Goal: Task Accomplishment & Management: Use online tool/utility

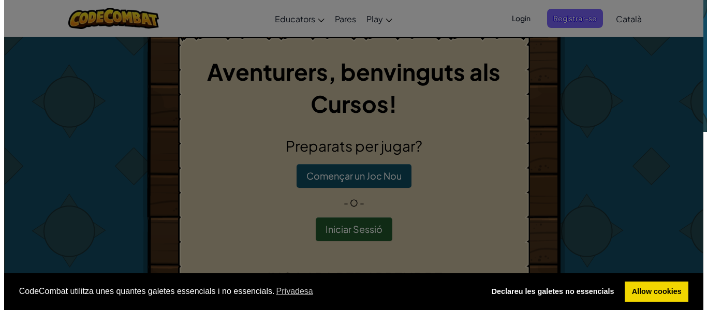
scroll to position [9, 0]
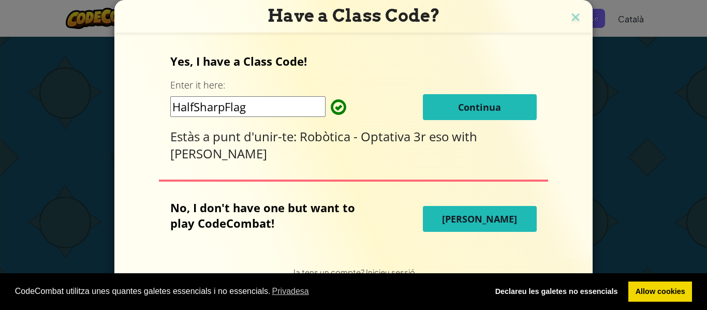
click at [434, 104] on button "Continua" at bounding box center [480, 107] width 114 height 26
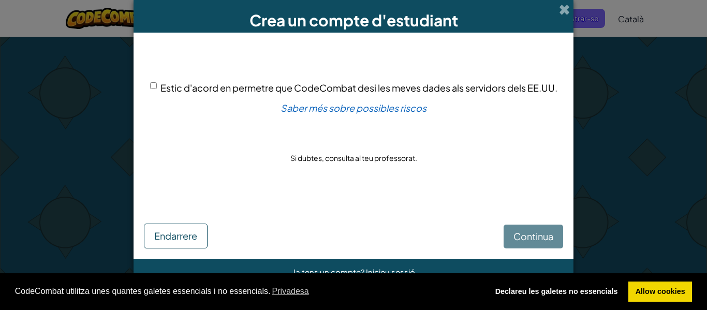
click at [162, 84] on span "Estic d'acord en permetre que CodeCombat desi les meves dades als servidors del…" at bounding box center [358, 88] width 397 height 12
click at [157, 84] on input "Estic d'acord en permetre que CodeCombat desi les meves dades als servidors del…" at bounding box center [153, 85] width 7 height 7
checkbox input "true"
click at [518, 242] on span "Continua" at bounding box center [533, 236] width 40 height 12
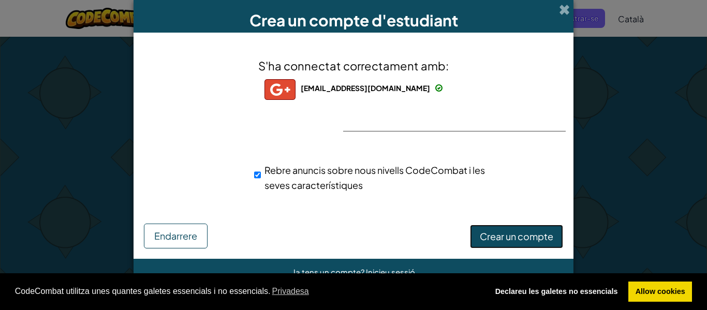
click at [521, 238] on span "Crear un compte" at bounding box center [516, 236] width 73 height 12
click at [518, 246] on button "Crear un compte" at bounding box center [516, 237] width 93 height 24
click at [519, 105] on div "S'ha connectat correctament amb: bnedloussi@insgabrielamistral.cat bnedloussi@i…" at bounding box center [353, 131] width 414 height 176
click at [528, 114] on div "S'ha connectat correctament amb: bnedloussi@insgabrielamistral.cat bnedloussi@i…" at bounding box center [353, 131] width 414 height 176
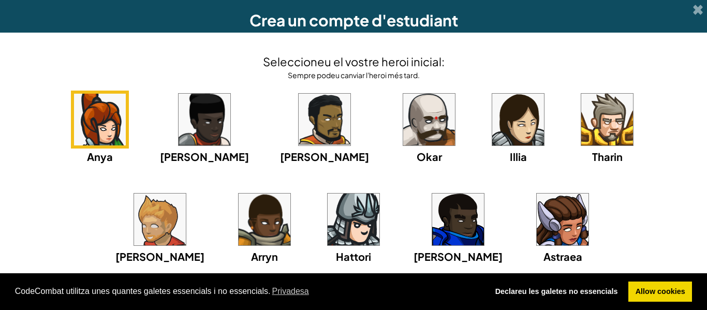
click at [581, 128] on img at bounding box center [607, 120] width 52 height 52
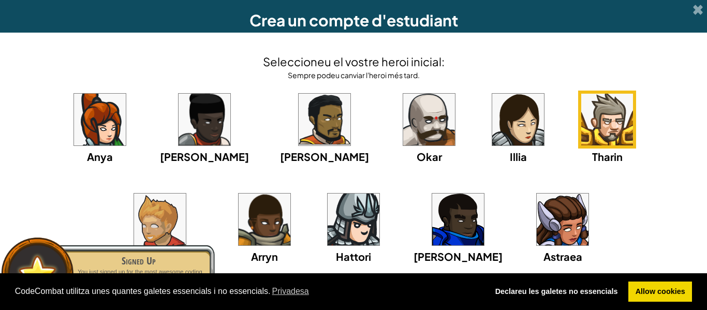
click at [655, 146] on div "Anya Ida Alejandro Okar Illia Tharin Ned Arryn Hattori Gordon Astraea" at bounding box center [353, 191] width 686 height 200
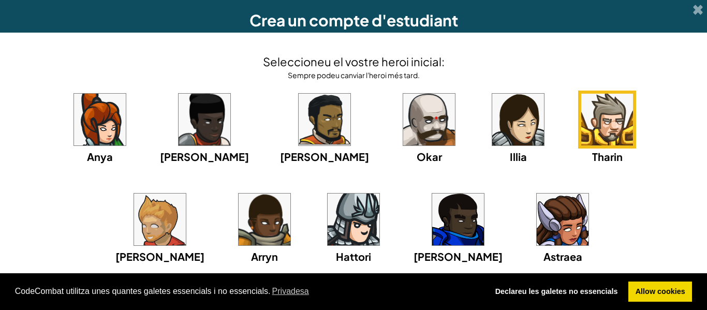
click at [432, 224] on img at bounding box center [458, 219] width 52 height 52
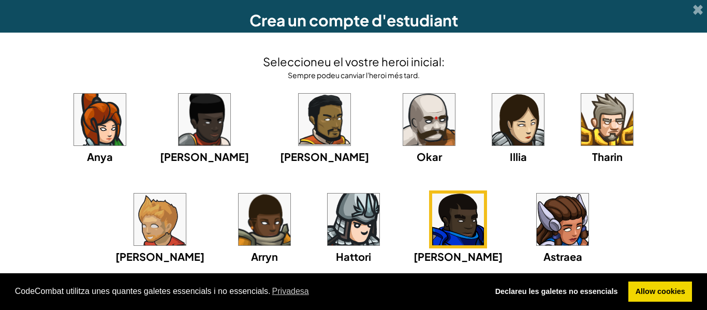
scroll to position [40, 0]
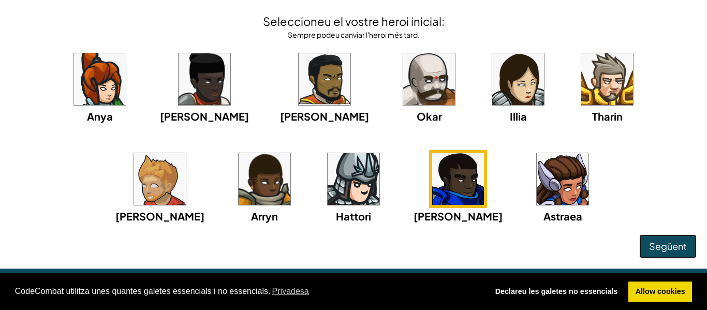
click at [661, 241] on span "Següent" at bounding box center [668, 246] width 38 height 12
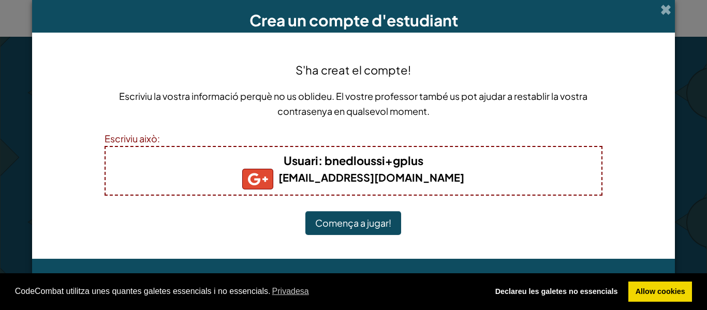
scroll to position [0, 0]
click at [355, 221] on button "Comença a jugar!" at bounding box center [353, 223] width 96 height 24
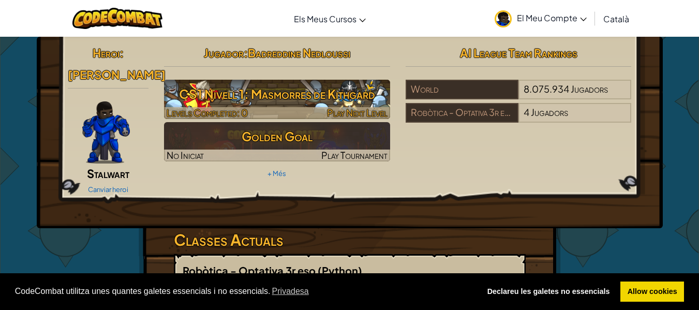
click at [318, 91] on h3 "CS1 Nivell 1: Masmorres de Kithgard" at bounding box center [277, 93] width 226 height 23
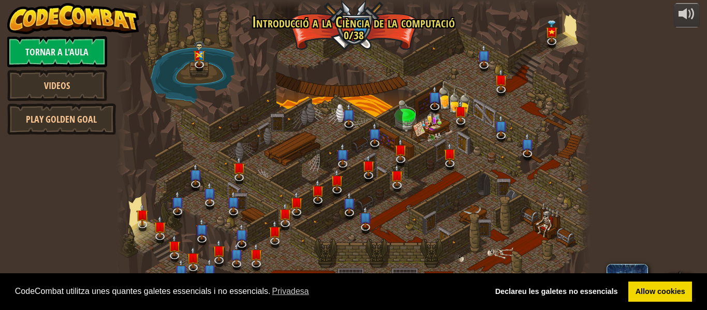
select select "ca"
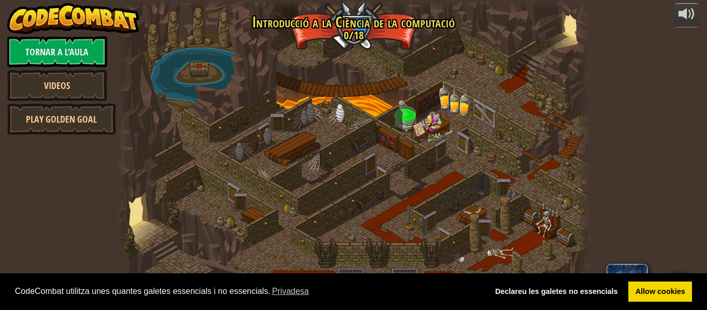
select select "ca"
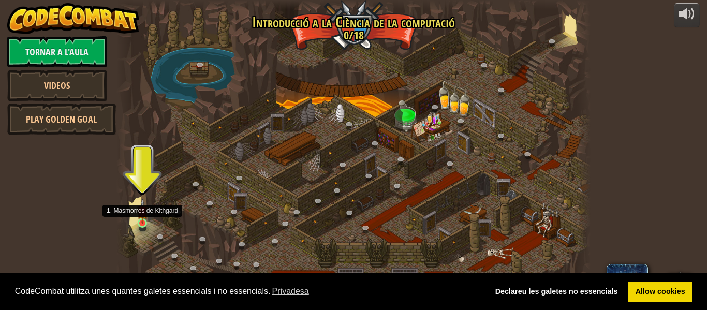
click at [143, 223] on img at bounding box center [142, 211] width 11 height 25
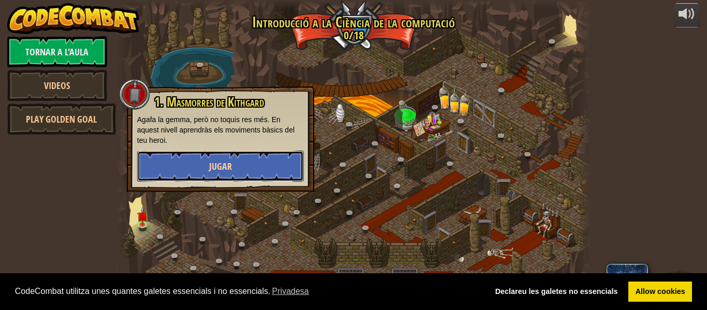
click at [177, 180] on button "Jugar" at bounding box center [220, 166] width 167 height 31
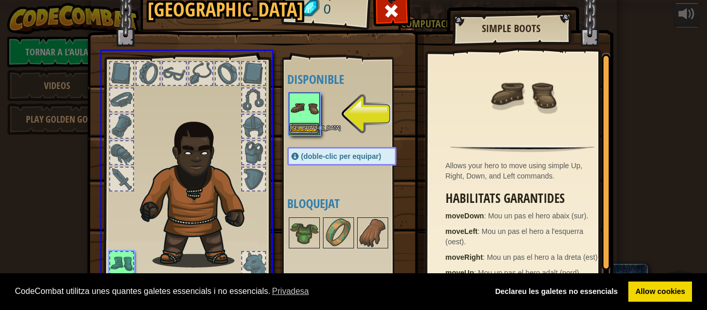
drag, startPoint x: 296, startPoint y: 114, endPoint x: 250, endPoint y: 147, distance: 56.3
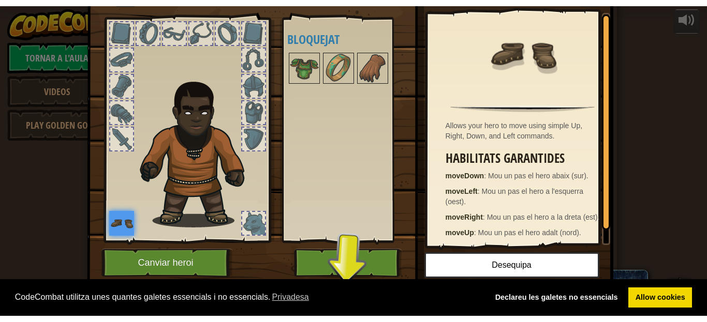
scroll to position [47, 0]
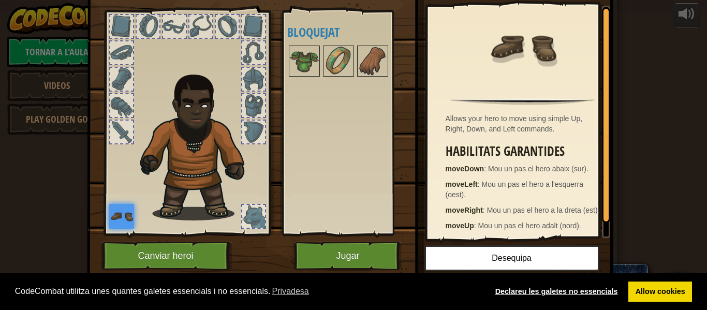
click at [577, 286] on link "Declareu les galetes no essencials" at bounding box center [556, 291] width 137 height 21
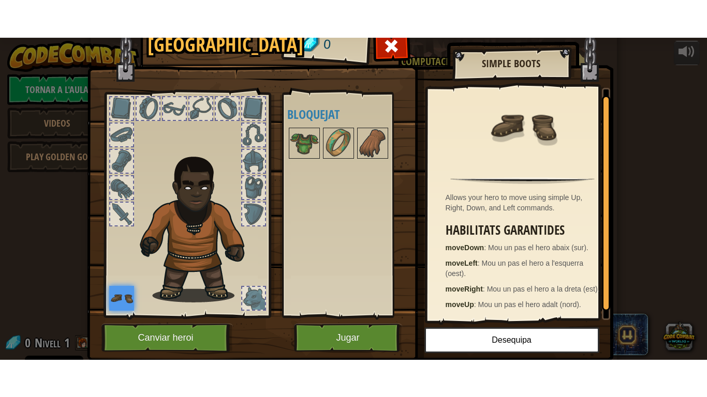
scroll to position [4, 0]
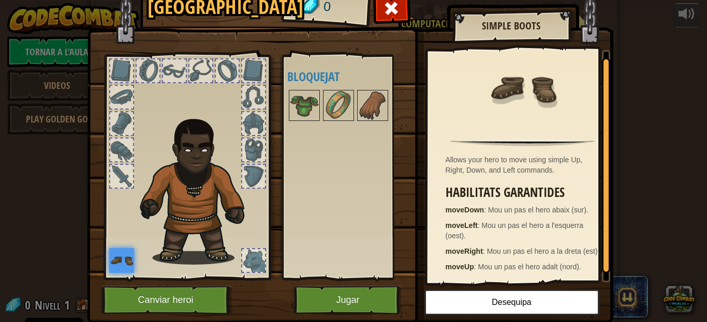
click at [0, 160] on div "Inventari 0 Disponible Equipa (doble-clic per equipar) Bloquejat Simple Boots A…" at bounding box center [353, 161] width 707 height 322
click at [0, 161] on div "Inventari 0 Disponible Equipa (doble-clic per equipar) Bloquejat Simple Boots A…" at bounding box center [353, 161] width 707 height 322
click at [157, 298] on button "Canviar heroi" at bounding box center [166, 300] width 131 height 28
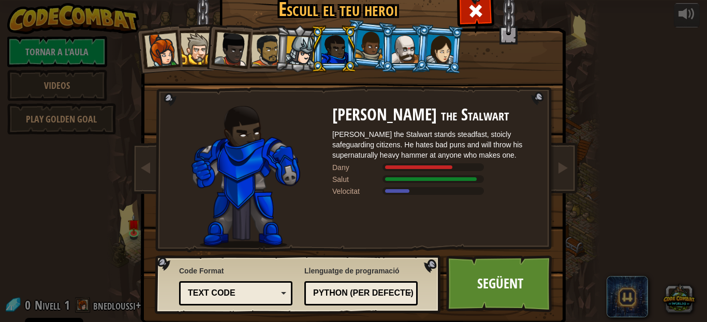
click at [474, 18] on span at bounding box center [475, 11] width 17 height 17
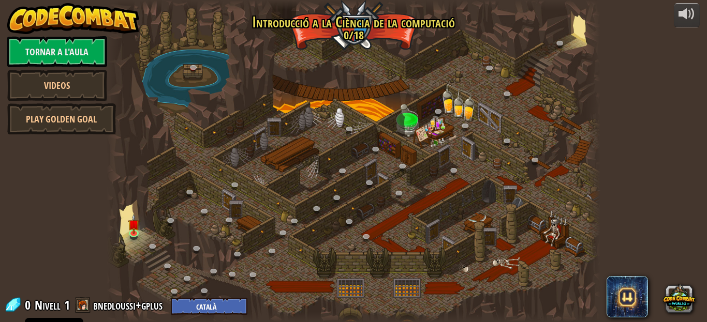
click at [139, 229] on img at bounding box center [133, 225] width 11 height 20
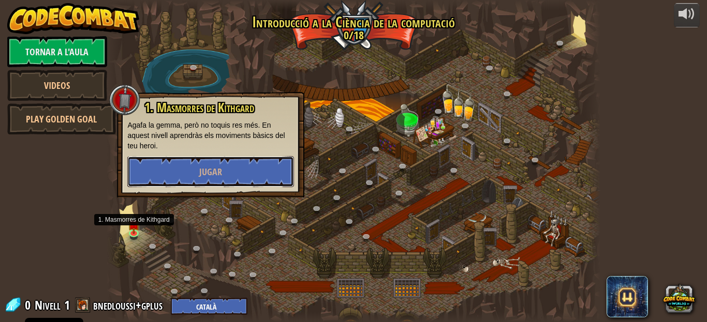
click at [274, 174] on button "Jugar" at bounding box center [210, 171] width 167 height 31
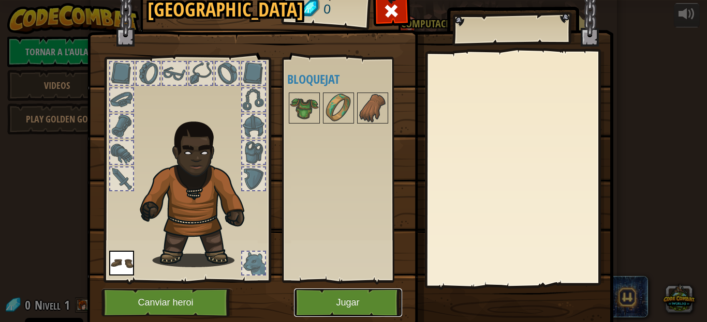
click at [366, 308] on button "Jugar" at bounding box center [348, 303] width 108 height 28
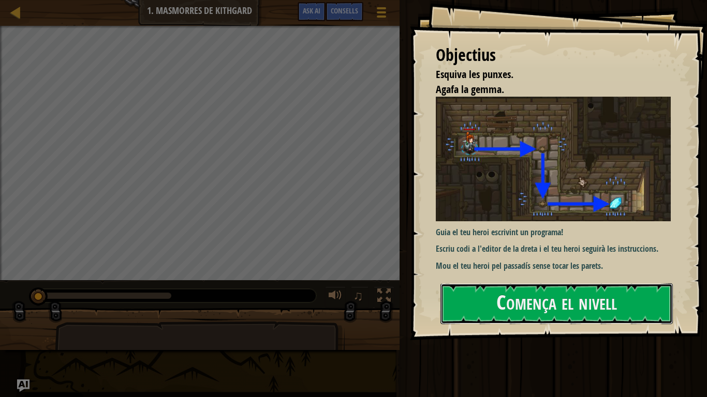
click at [591, 304] on button "Comença el nivell" at bounding box center [556, 304] width 232 height 41
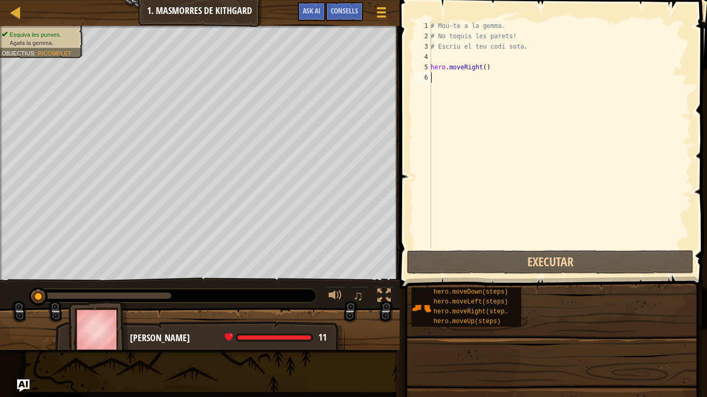
scroll to position [5, 0]
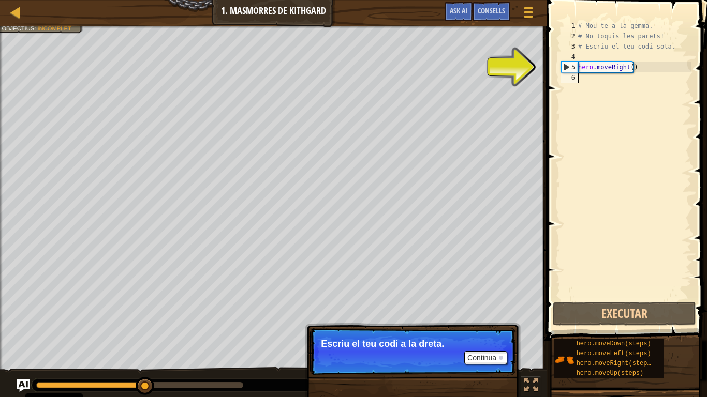
click at [589, 59] on div "# Mou-te a la gemma. # No toquis les parets! # Escriu el teu codi sota. hero . …" at bounding box center [633, 171] width 115 height 300
click at [574, 61] on div "4" at bounding box center [569, 57] width 17 height 10
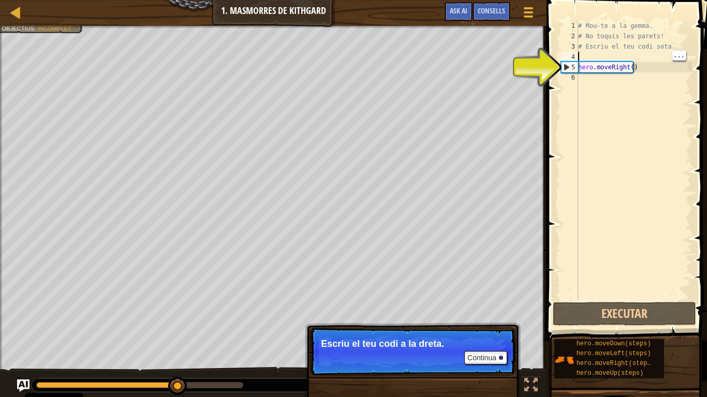
click at [563, 66] on div "5" at bounding box center [569, 67] width 17 height 10
click at [601, 68] on div "# Mou-te a la gemma. # No toquis les parets! # Escriu el teu codi sota. hero . …" at bounding box center [633, 171] width 115 height 300
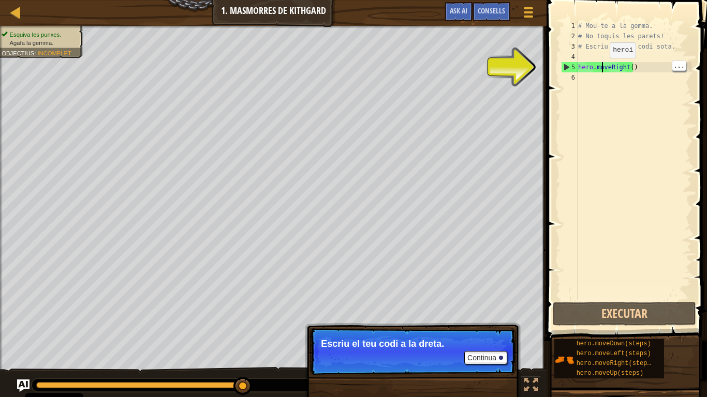
type textarea "hero.mopveRight()"
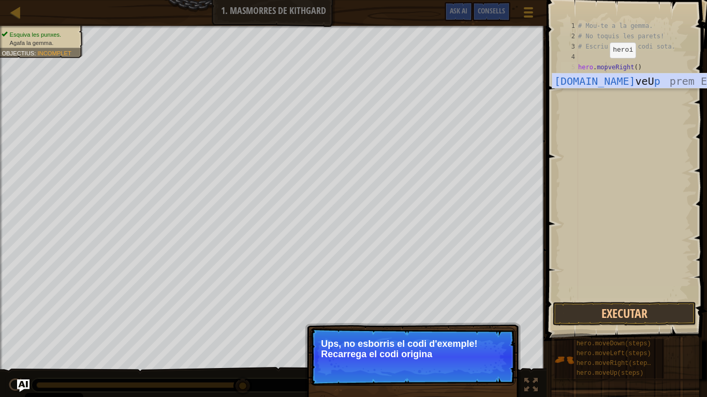
click at [610, 62] on div "# Mou-te a la gemma. # No toquis [PERSON_NAME]! # Escriu el teu [PERSON_NAME]. …" at bounding box center [633, 171] width 115 height 300
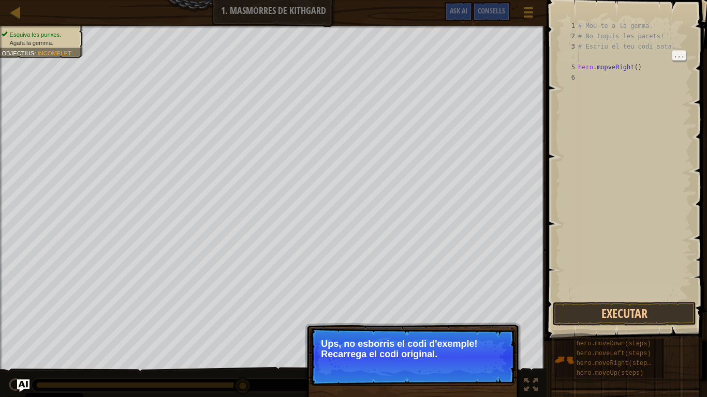
scroll to position [5, 0]
click at [615, 61] on div "# Mou-te a la gemma. # No toquis [PERSON_NAME]! # Escriu el teu [PERSON_NAME]. …" at bounding box center [633, 171] width 115 height 300
click at [615, 78] on div "# Mou-te a la gemma. # No toquis [PERSON_NAME]! # Escriu el teu [PERSON_NAME]. …" at bounding box center [633, 171] width 115 height 300
click at [493, 309] on button "↻ Reload" at bounding box center [484, 368] width 46 height 16
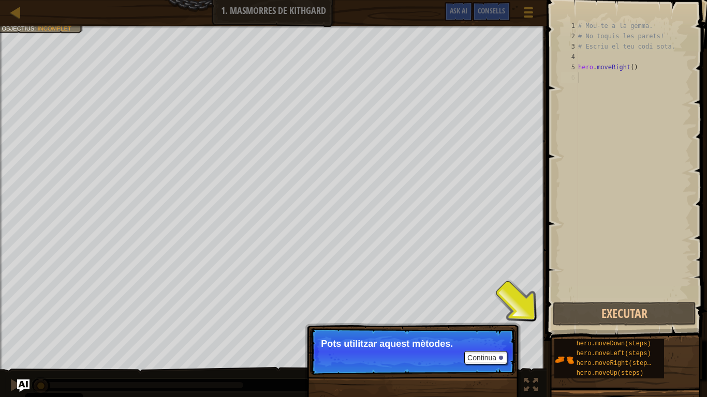
click at [588, 47] on div "# Mou-te a la gemma. # No toquis les parets! # Escriu el teu codi sota. hero . …" at bounding box center [633, 171] width 115 height 300
click at [589, 63] on div "# Mou-te a la gemma. # No toquis les parets! # Escriu el teu codi sota. hero . …" at bounding box center [633, 171] width 115 height 300
click at [604, 63] on div "# Mou-te a la gemma. # No toquis les parets! # Escriu el teu codi sota. hero . …" at bounding box center [633, 171] width 115 height 300
click at [615, 68] on div "# Mou-te a la gemma. # No toquis les parets! # Escriu el teu codi sota. hero . …" at bounding box center [633, 171] width 115 height 300
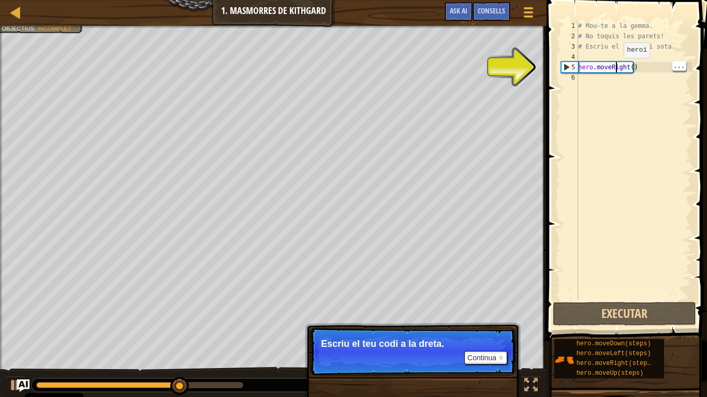
click at [564, 67] on div "5" at bounding box center [569, 67] width 17 height 10
click at [563, 70] on div "5" at bounding box center [569, 67] width 17 height 10
click at [573, 65] on div "5" at bounding box center [569, 67] width 17 height 10
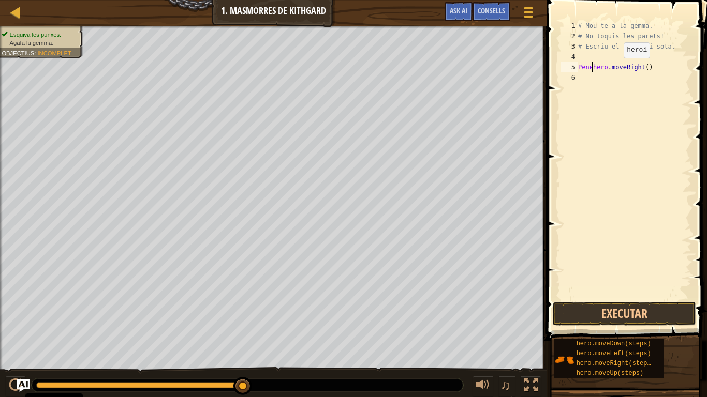
scroll to position [5, 2]
click at [650, 307] on button "Executar" at bounding box center [624, 314] width 143 height 24
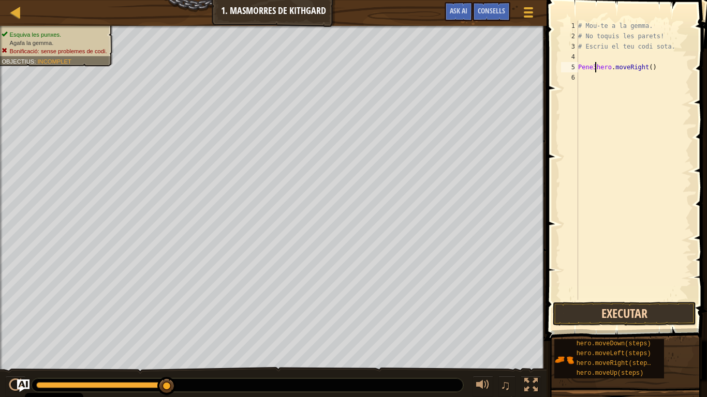
type textarea "Pene3hero.moveRight()"
click at [593, 309] on button "Executar" at bounding box center [624, 314] width 143 height 24
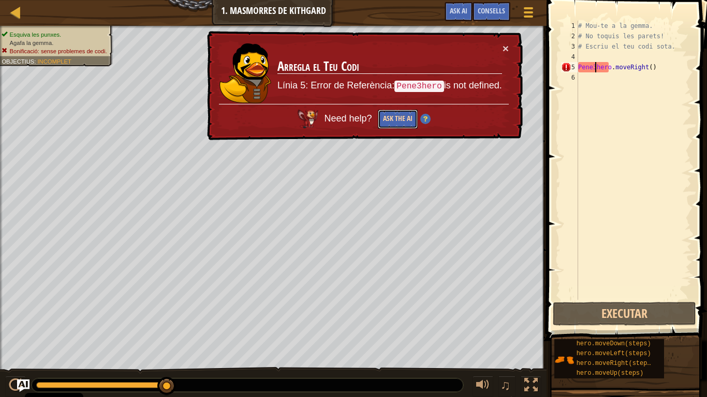
click at [404, 117] on button "Ask the AI" at bounding box center [398, 119] width 40 height 19
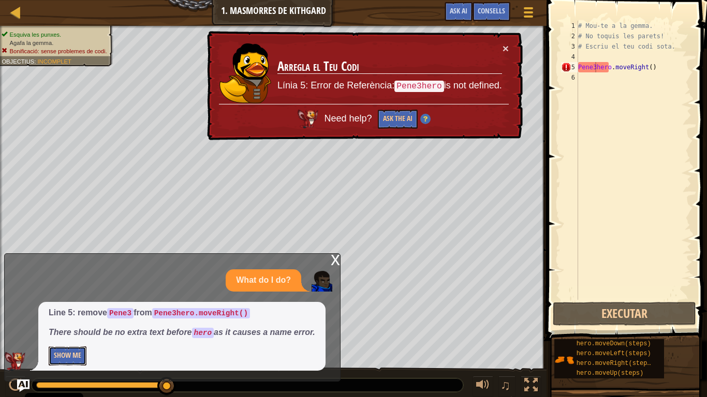
click at [74, 309] on button "Show Me" at bounding box center [68, 356] width 38 height 19
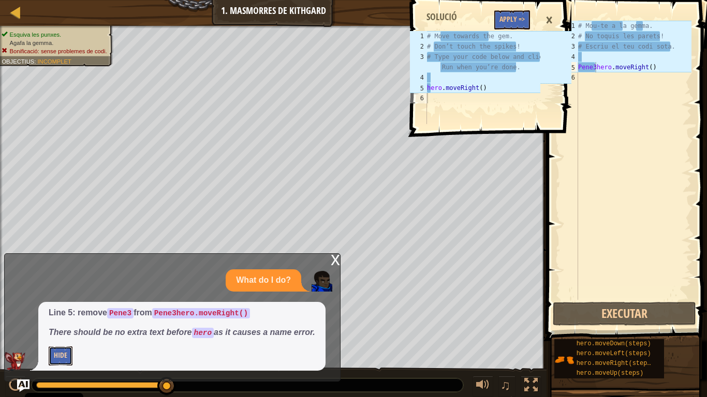
click at [60, 309] on button "Hide" at bounding box center [61, 356] width 24 height 19
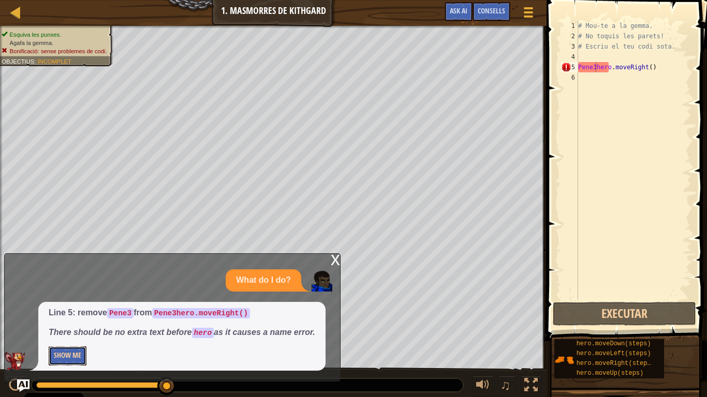
click at [60, 309] on button "Show Me" at bounding box center [68, 356] width 38 height 19
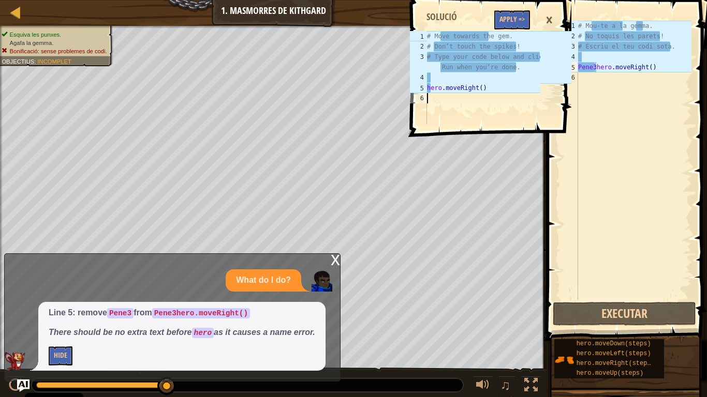
click at [498, 104] on div "# Move towards the gem. # Don’t touch the spikes! # Type your code below and cl…" at bounding box center [482, 88] width 115 height 114
click at [508, 24] on button "Apply =>" at bounding box center [512, 19] width 36 height 19
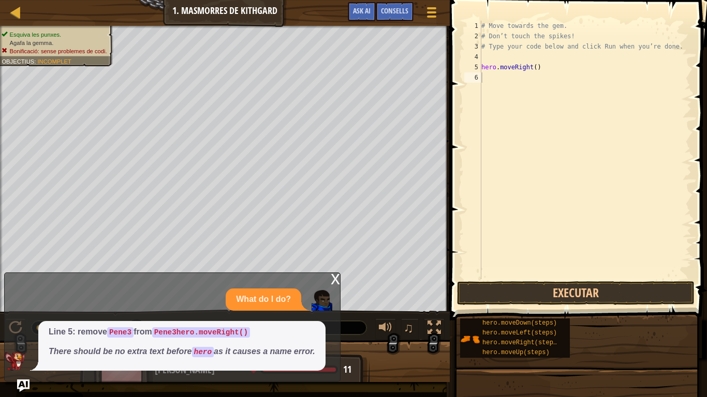
click at [333, 280] on div "x" at bounding box center [335, 278] width 9 height 10
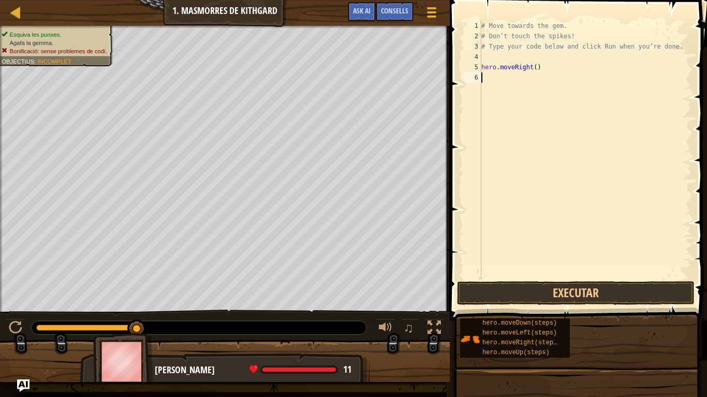
scroll to position [5, 0]
click at [693, 182] on div "Mapa Introducció a les ciencies de la computació 1. Masmorres de Kithgard Menú …" at bounding box center [353, 198] width 707 height 397
click at [366, 7] on span "Ask AI" at bounding box center [362, 11] width 18 height 10
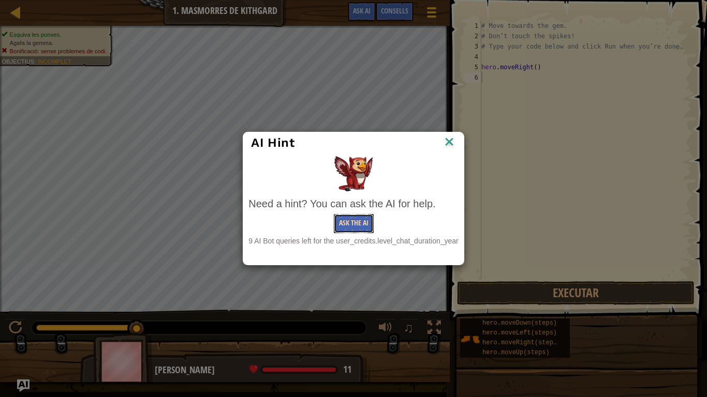
click at [352, 226] on button "Ask the AI" at bounding box center [354, 223] width 40 height 19
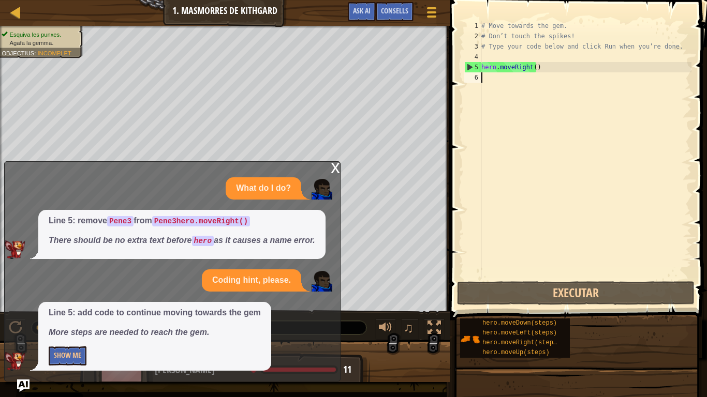
click at [257, 293] on div "What do I do? Line 5: remove Pene3 from Pene3hero.moveRight() There should be n…" at bounding box center [170, 273] width 330 height 193
click at [73, 309] on button "Show Me" at bounding box center [68, 356] width 38 height 19
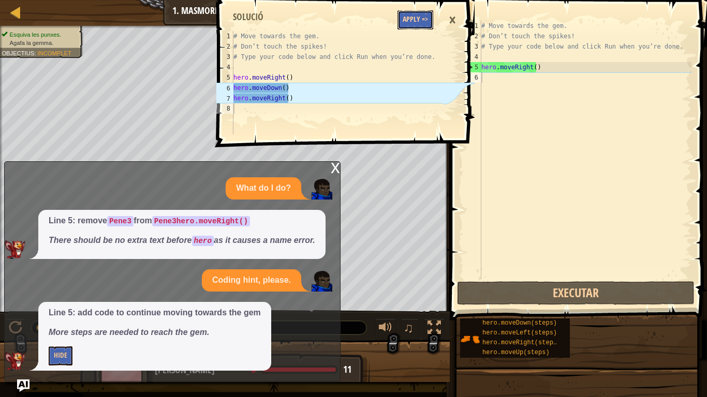
click at [421, 19] on button "Apply =>" at bounding box center [415, 19] width 36 height 19
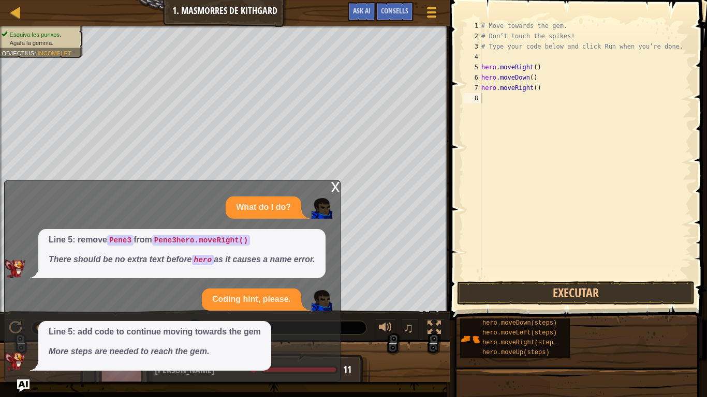
click at [332, 190] on div "x" at bounding box center [335, 186] width 9 height 10
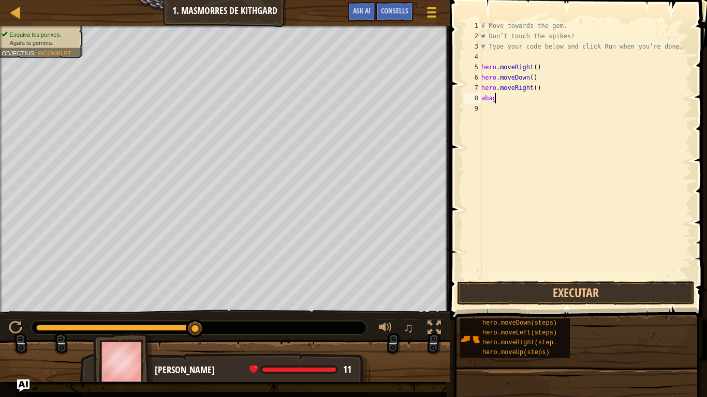
scroll to position [5, 1]
type textarea "abago"
click at [652, 278] on div "# Move towards the gem. # Don’t touch the spikes! # Type your code below and cl…" at bounding box center [586, 160] width 209 height 279
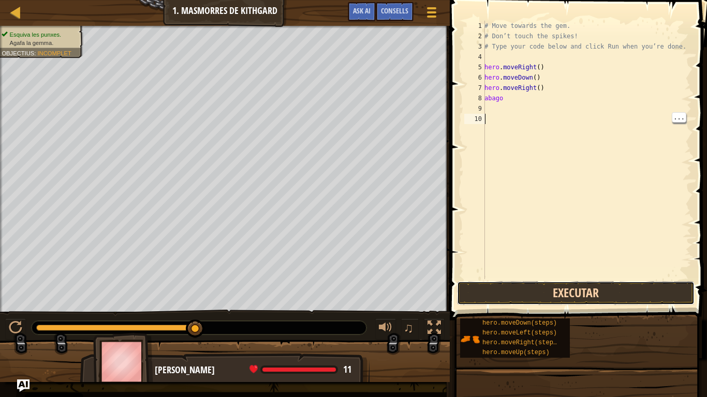
click at [653, 294] on button "Executar" at bounding box center [575, 293] width 237 height 24
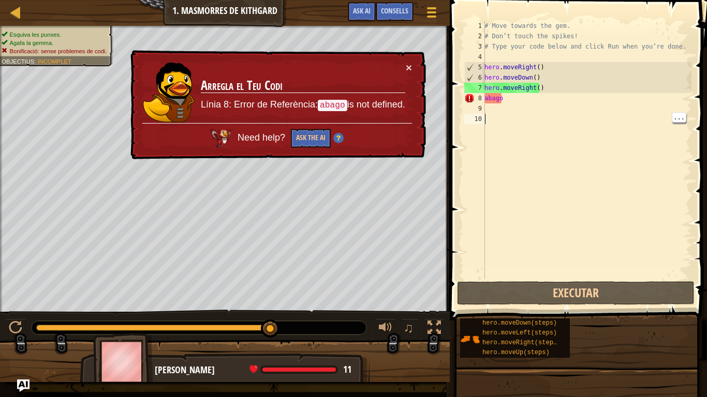
click at [498, 111] on div "# Move towards the gem. # Don’t touch the spikes! # Type your code below and cl…" at bounding box center [586, 160] width 209 height 279
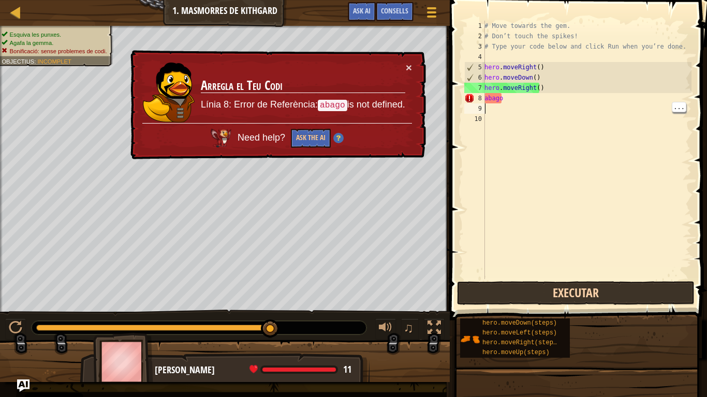
click at [600, 299] on div "Mapa Introducció a les ciencies de la computació 1. Masmorres de Kithgard Menú …" at bounding box center [353, 198] width 707 height 397
click at [585, 296] on button "Executar" at bounding box center [575, 293] width 237 height 24
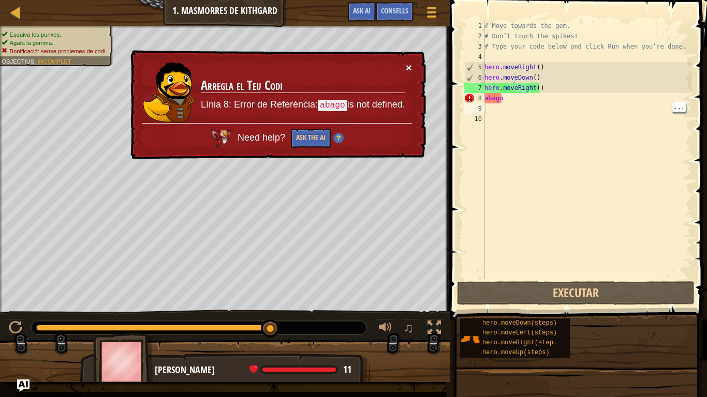
click at [411, 68] on button "×" at bounding box center [409, 67] width 6 height 11
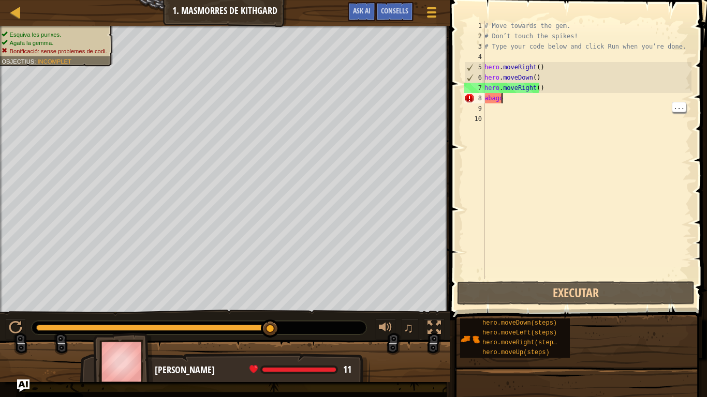
click at [542, 94] on div "# Move towards the gem. # Don’t touch the spikes! # Type your code below and cl…" at bounding box center [586, 160] width 209 height 279
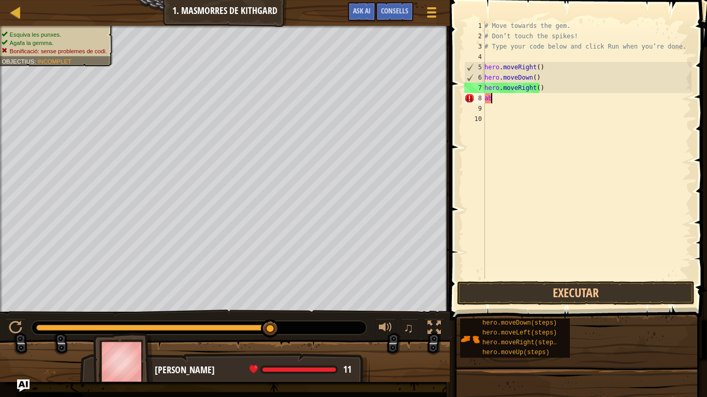
type textarea "a"
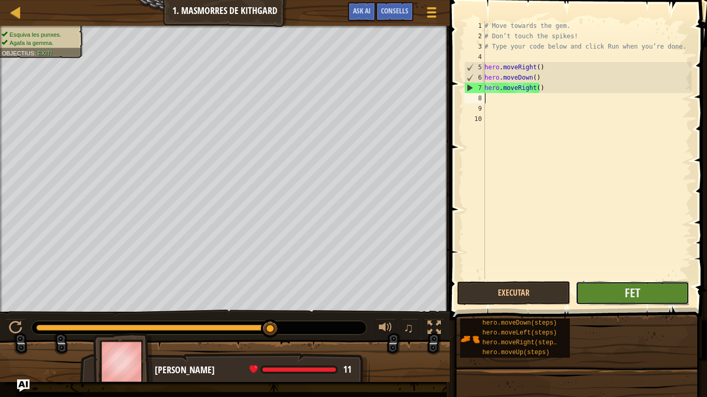
click at [645, 297] on button "Fet" at bounding box center [631, 293] width 113 height 24
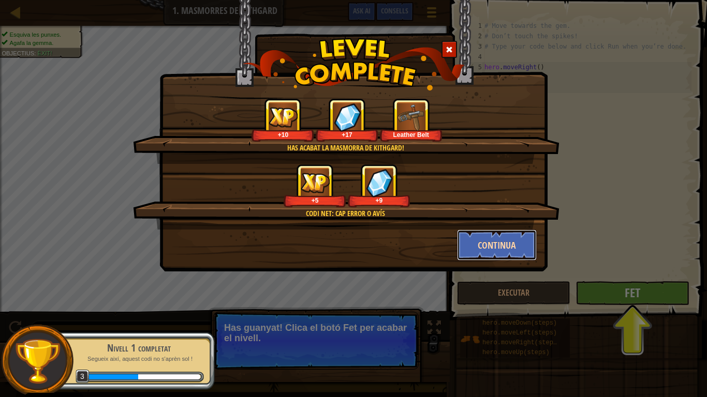
click at [501, 252] on button "Continua" at bounding box center [497, 245] width 80 height 31
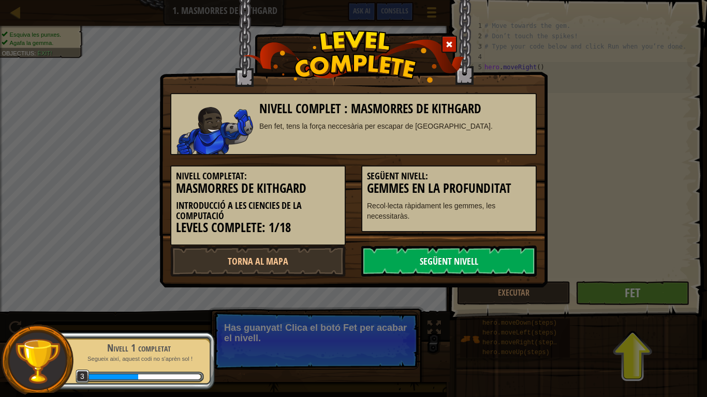
click at [476, 263] on link "Següent nivell" at bounding box center [448, 261] width 175 height 31
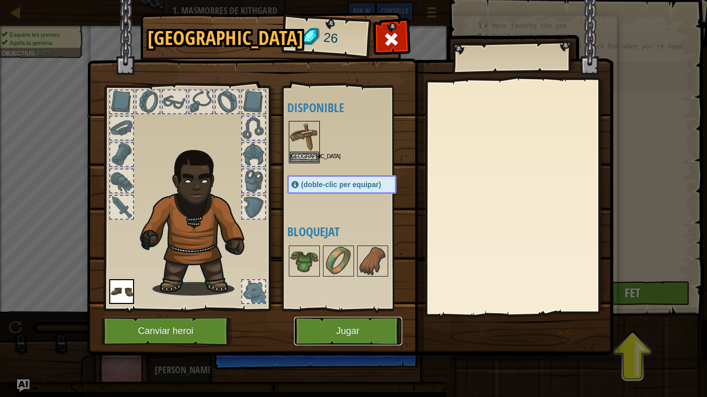
click at [352, 309] on button "Jugar" at bounding box center [348, 331] width 108 height 28
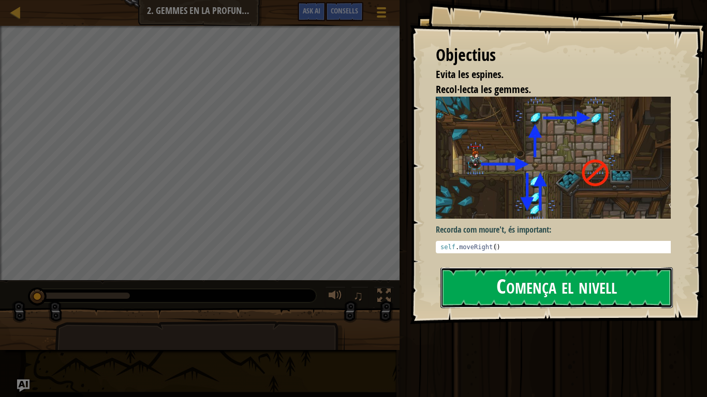
click at [487, 283] on button "Comença el nivell" at bounding box center [556, 287] width 232 height 41
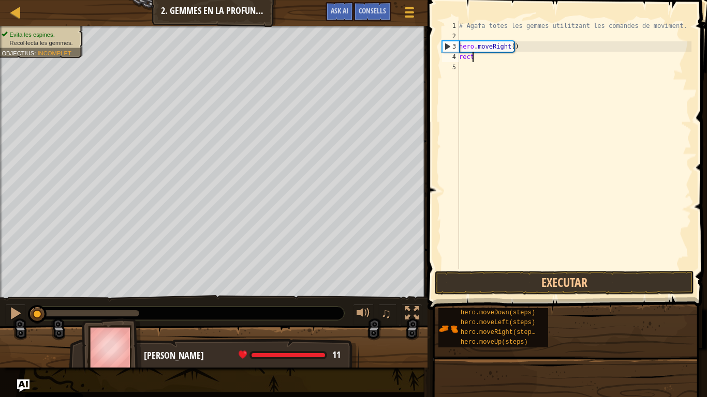
scroll to position [5, 1]
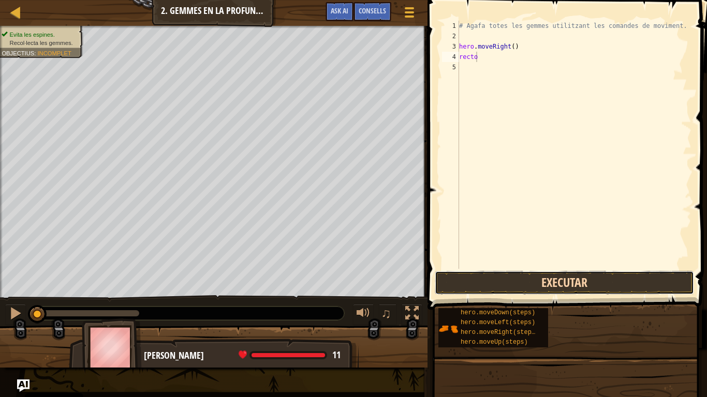
click at [580, 289] on button "Executar" at bounding box center [564, 283] width 259 height 24
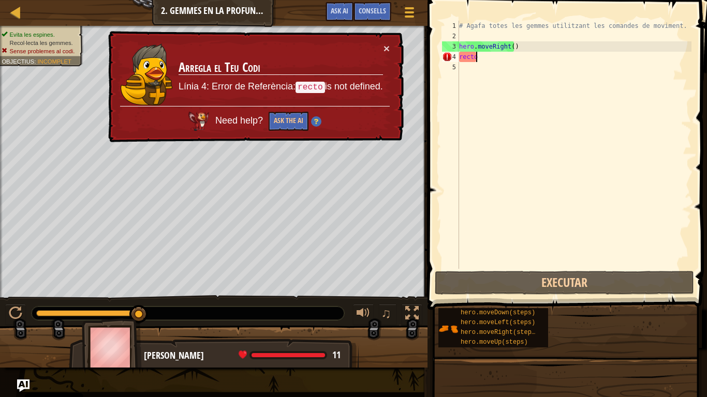
click at [523, 62] on div "# Agafa totes les gemmes utilitzant les comandes de moviment. hero . moveRight …" at bounding box center [574, 155] width 234 height 269
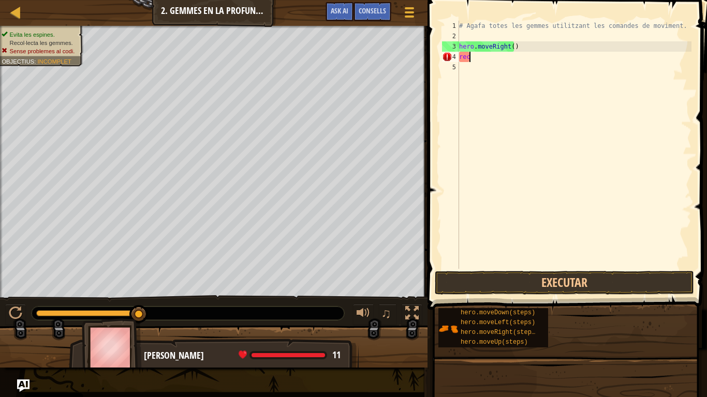
scroll to position [5, 0]
type textarea "r"
click at [146, 309] on div at bounding box center [138, 314] width 19 height 19
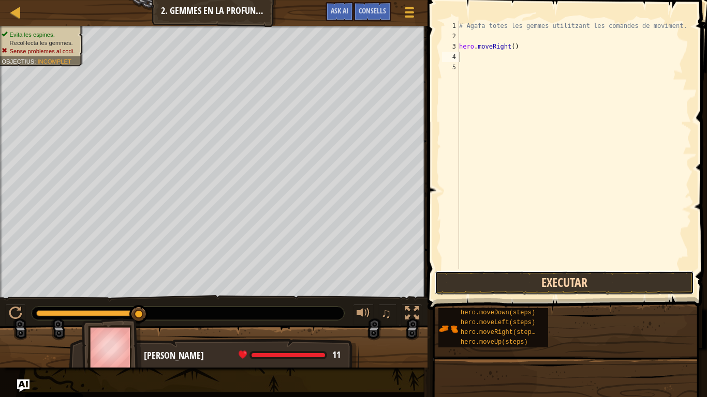
click at [551, 290] on button "Executar" at bounding box center [564, 283] width 259 height 24
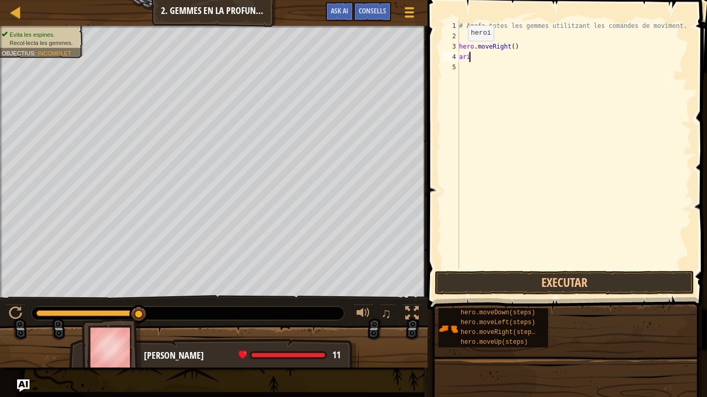
scroll to position [5, 1]
type textarea "ariba"
click at [542, 288] on button "Executar" at bounding box center [564, 283] width 259 height 24
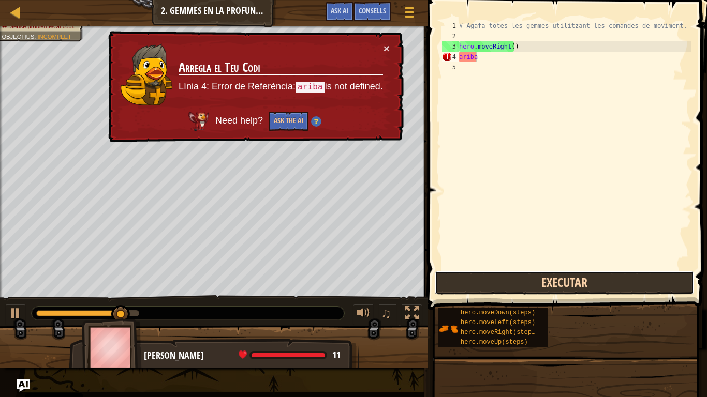
click at [522, 288] on button "Executar" at bounding box center [564, 283] width 259 height 24
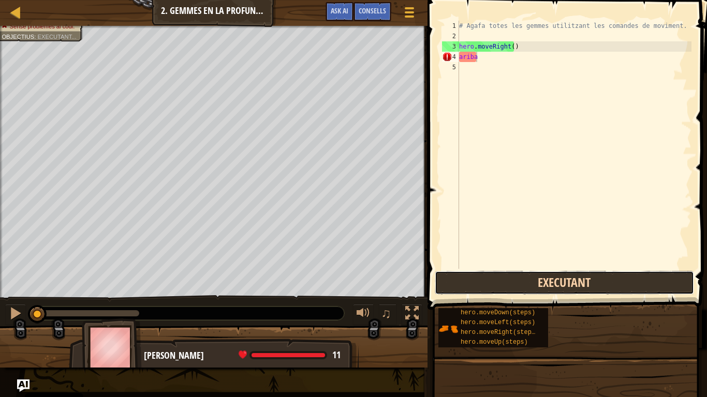
click at [522, 288] on button "Executant" at bounding box center [564, 283] width 259 height 24
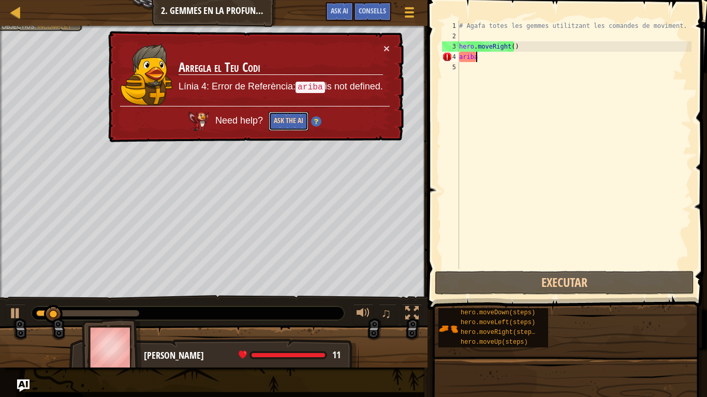
click at [290, 120] on button "Ask the AI" at bounding box center [289, 121] width 40 height 19
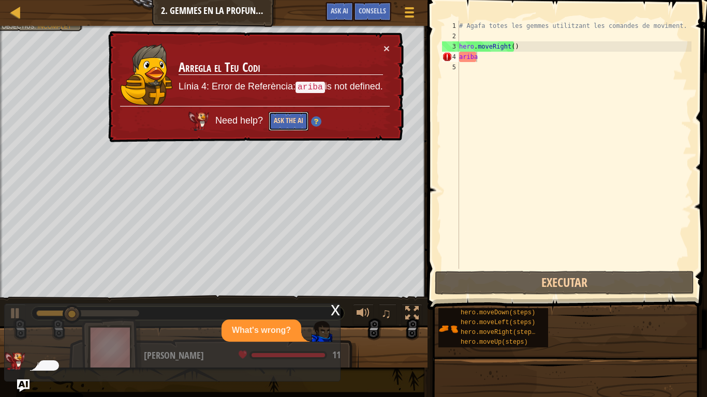
click at [290, 121] on button "Ask the AI" at bounding box center [289, 121] width 40 height 19
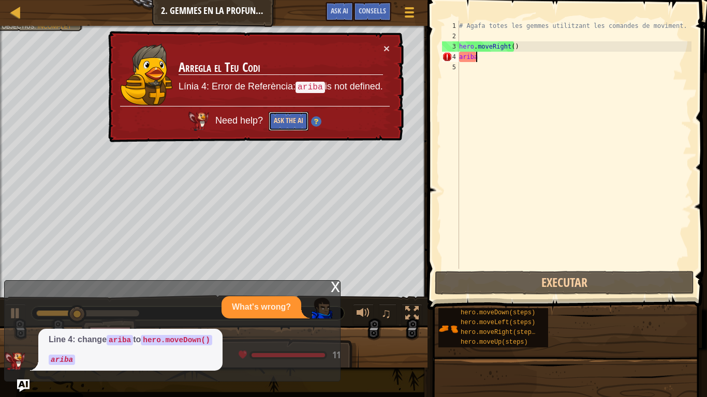
click at [290, 123] on button "Ask the AI" at bounding box center [289, 121] width 40 height 19
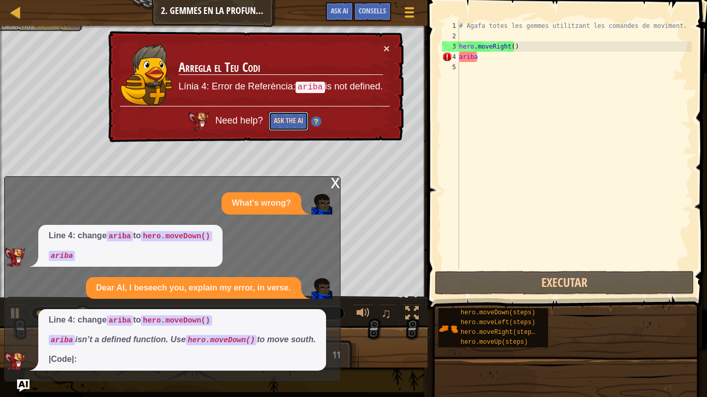
click at [290, 123] on button "Ask the AI" at bounding box center [289, 121] width 40 height 19
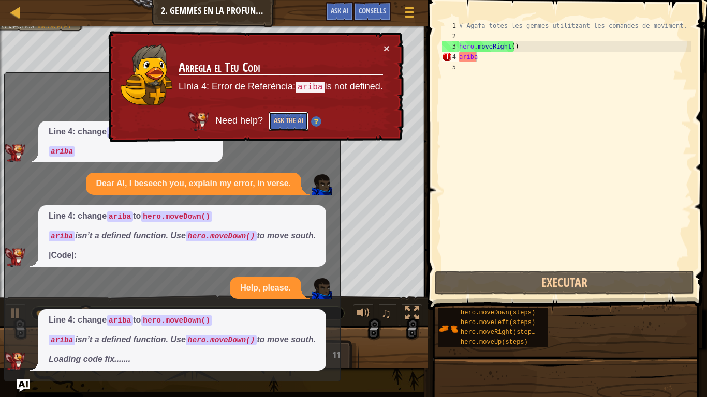
click at [290, 123] on button "Ask the AI" at bounding box center [289, 121] width 40 height 19
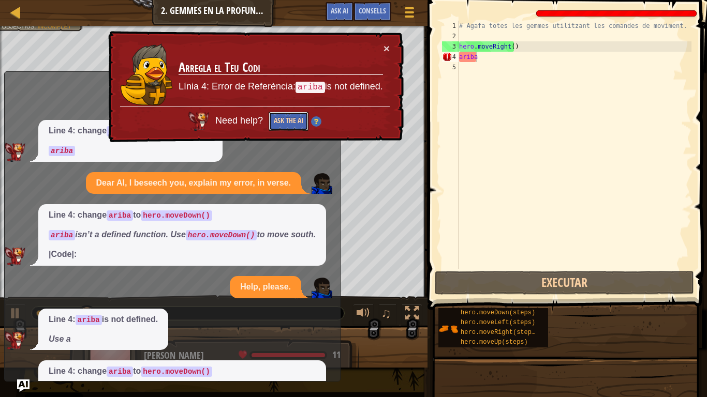
click at [290, 123] on button "Ask the AI" at bounding box center [289, 121] width 40 height 19
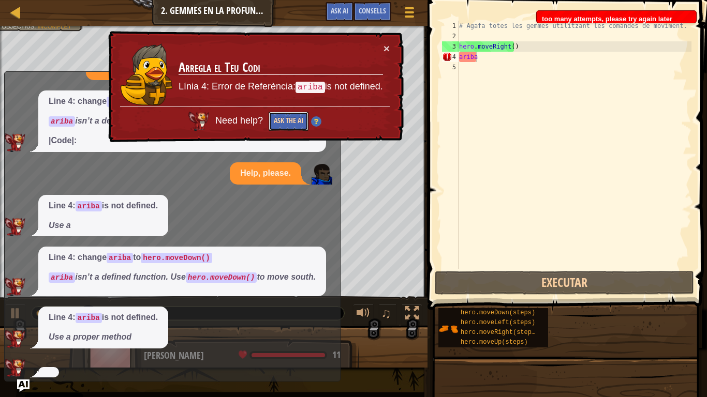
click at [290, 123] on button "Ask the AI" at bounding box center [289, 121] width 40 height 19
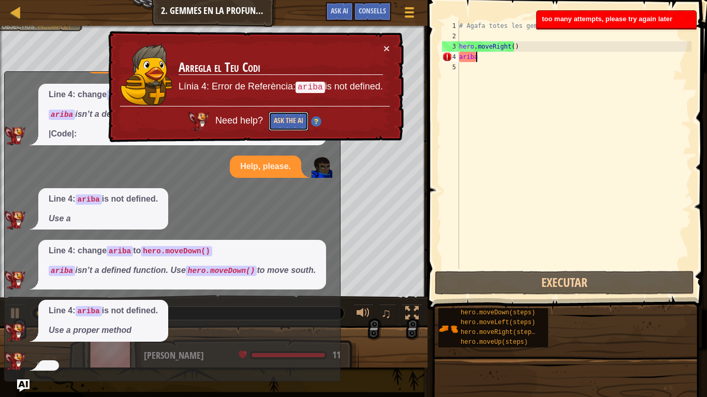
click at [290, 123] on button "Ask the AI" at bounding box center [289, 121] width 40 height 19
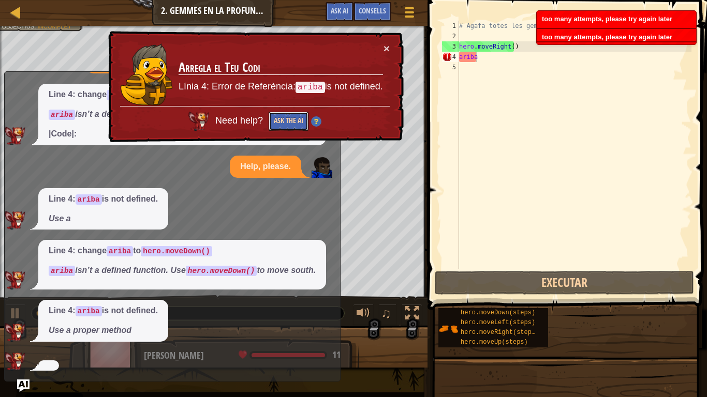
click at [290, 123] on button "Ask the AI" at bounding box center [289, 121] width 40 height 19
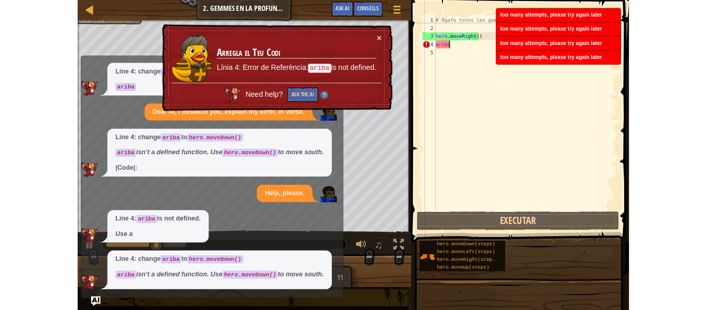
scroll to position [39, 0]
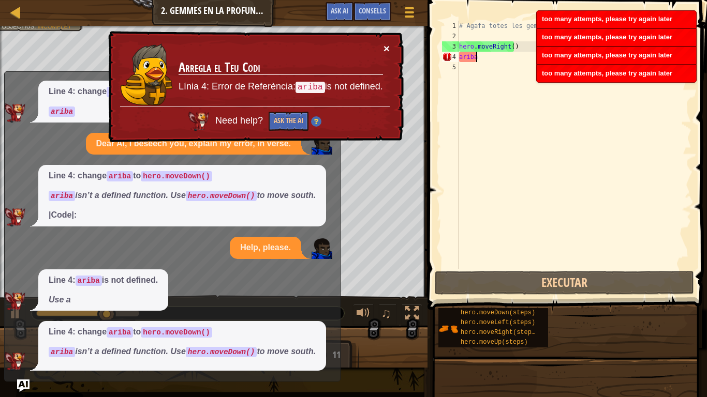
click at [386, 49] on button "×" at bounding box center [386, 48] width 6 height 11
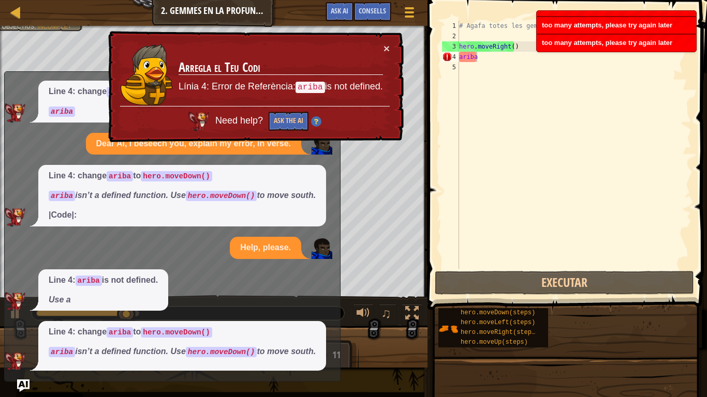
click at [305, 90] on code "ariba" at bounding box center [309, 87] width 29 height 11
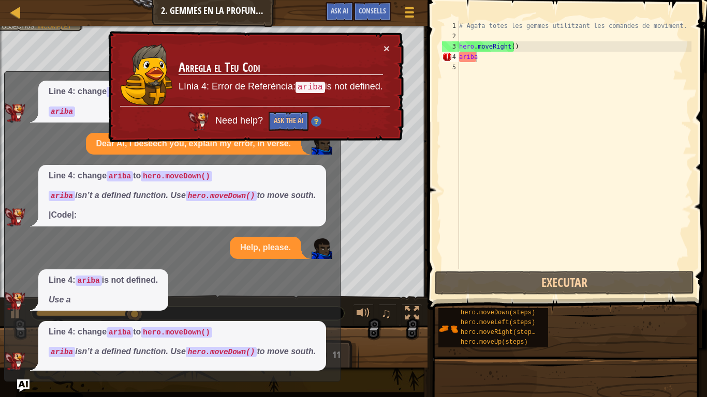
click at [300, 104] on td "Arregla el Teu Codi Línia 4: Error de Referència: ariba is not defined." at bounding box center [280, 74] width 205 height 63
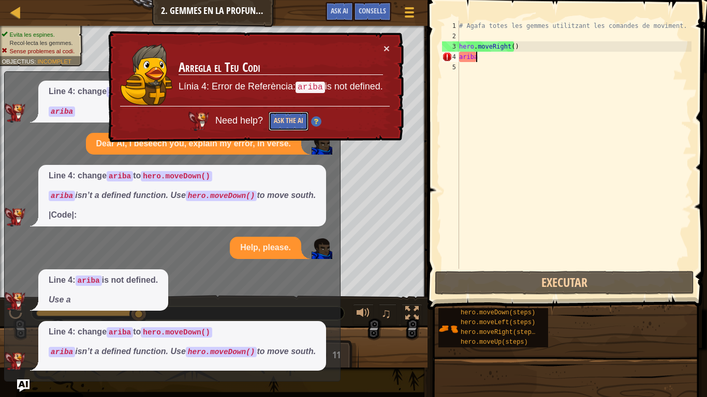
click at [281, 115] on button "Ask the AI" at bounding box center [289, 121] width 40 height 19
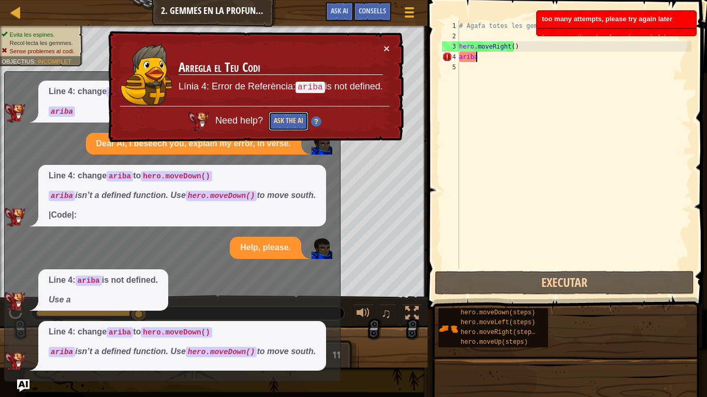
click at [275, 115] on button "Ask the AI" at bounding box center [289, 121] width 40 height 19
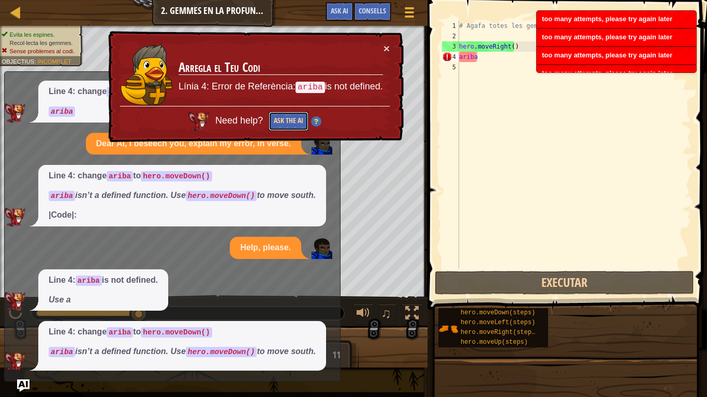
click at [277, 115] on button "Ask the AI" at bounding box center [289, 121] width 40 height 19
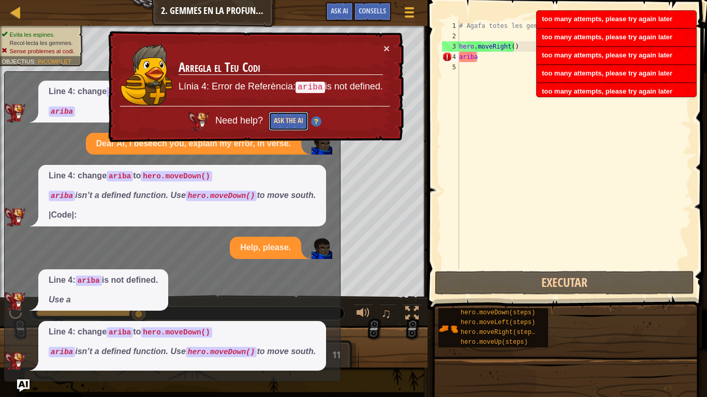
click at [277, 115] on button "Ask the AI" at bounding box center [289, 121] width 40 height 19
click at [389, 49] on button "×" at bounding box center [386, 48] width 6 height 11
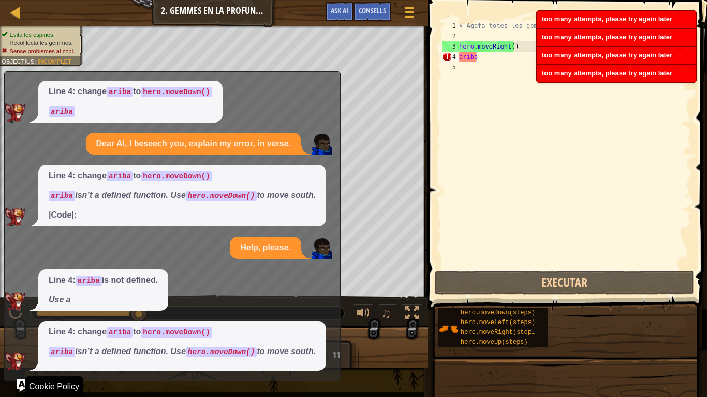
click at [9, 309] on div "Mapa Introducció a les ciencies de la computació 2. [PERSON_NAME] en la profund…" at bounding box center [353, 198] width 707 height 397
